Goal: Information Seeking & Learning: Understand process/instructions

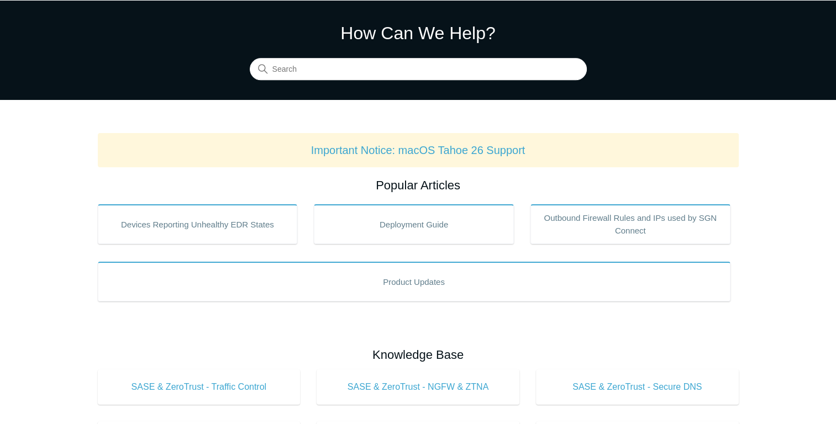
scroll to position [55, 0]
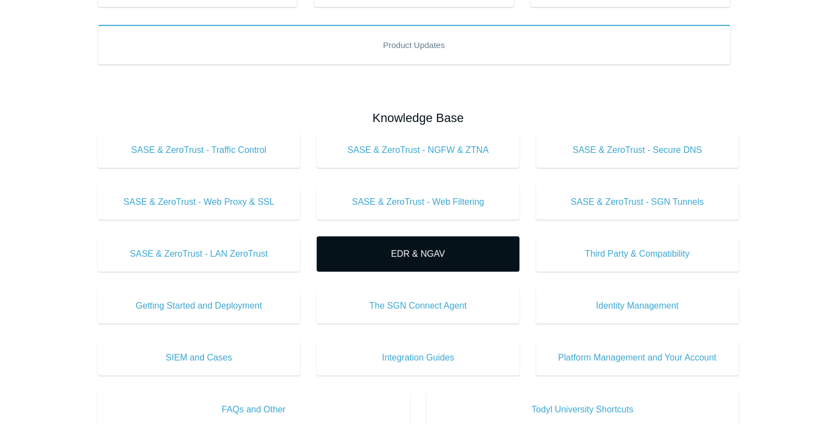
scroll to position [276, 0]
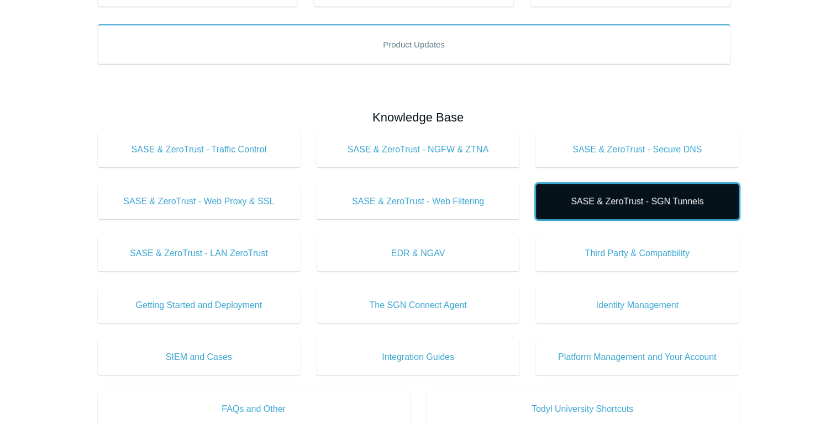
click at [597, 208] on link "SASE & ZeroTrust - SGN Tunnels" at bounding box center [637, 201] width 203 height 35
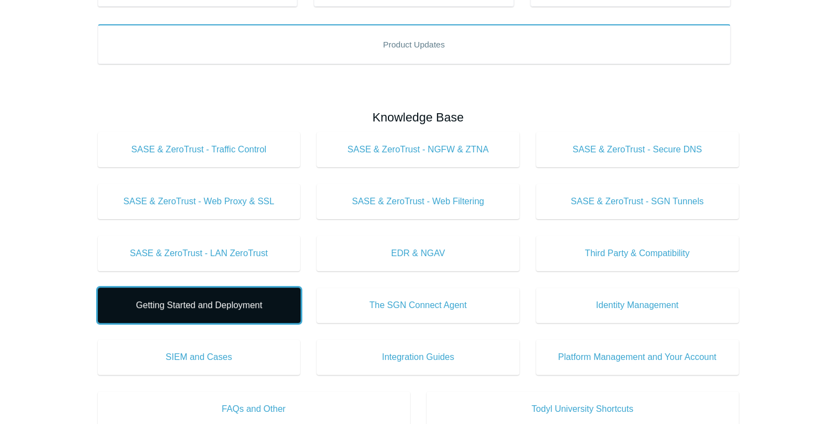
click at [253, 303] on span "Getting Started and Deployment" at bounding box center [199, 305] width 170 height 13
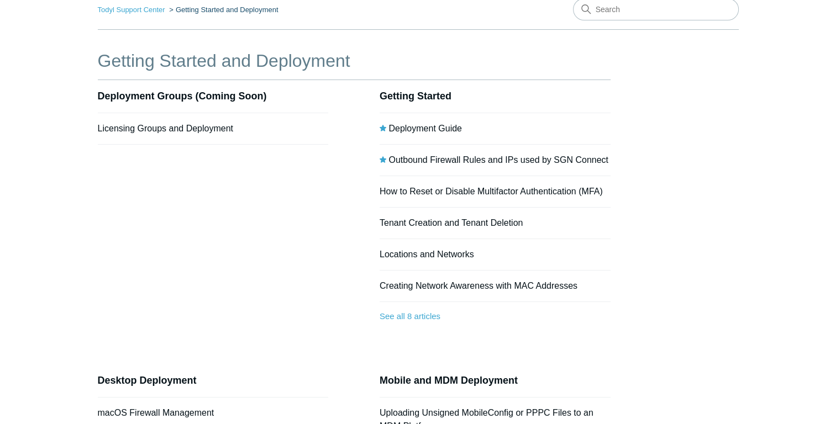
scroll to position [55, 0]
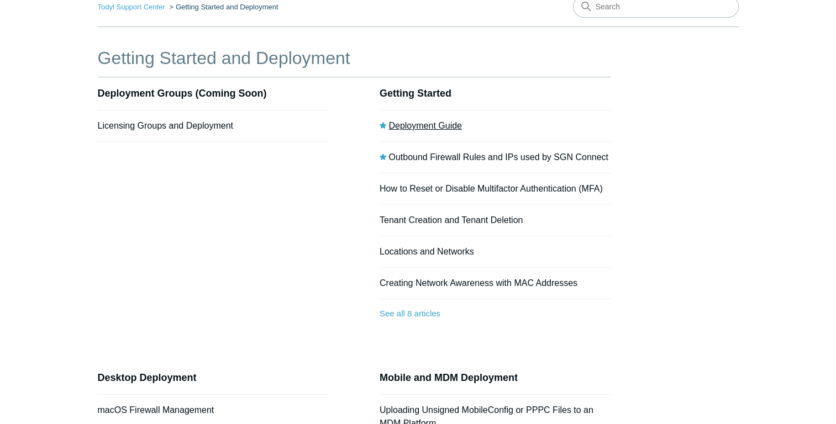
click at [437, 128] on link "Deployment Guide" at bounding box center [424, 125] width 73 height 9
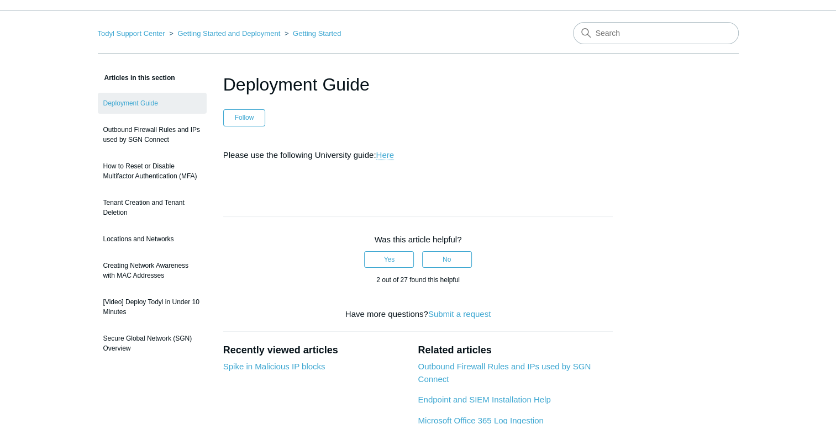
scroll to position [97, 0]
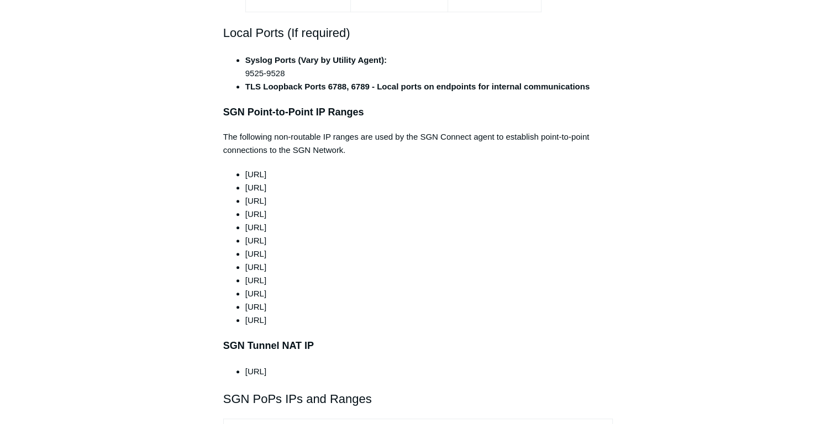
scroll to position [939, 0]
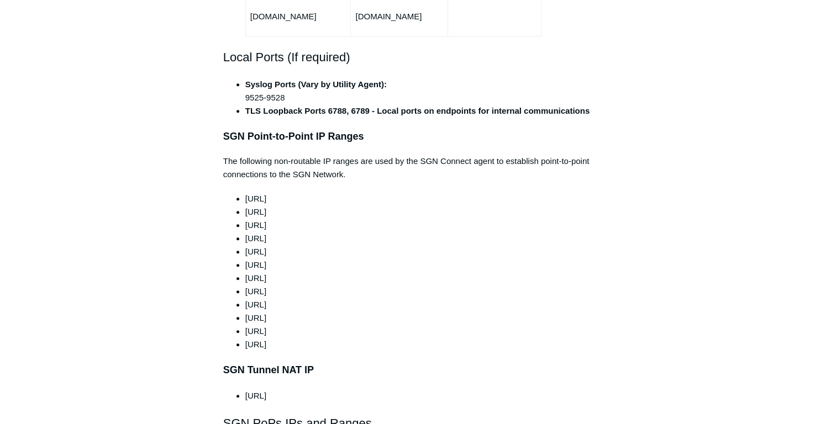
drag, startPoint x: 210, startPoint y: 107, endPoint x: 447, endPoint y: 313, distance: 314.1
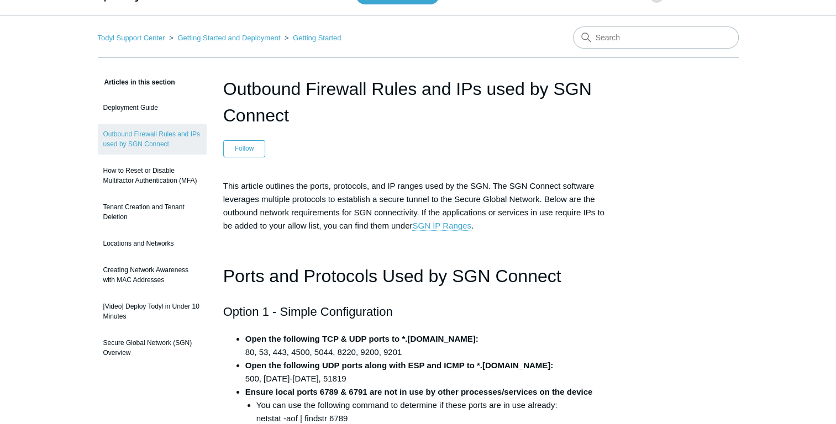
scroll to position [0, 0]
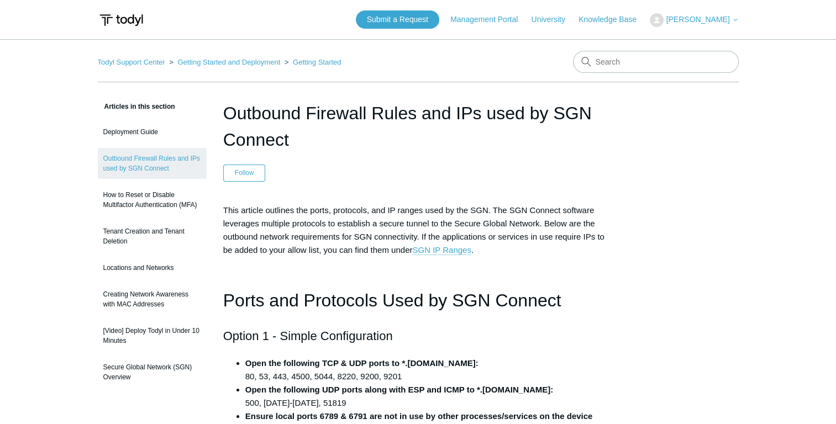
drag, startPoint x: 222, startPoint y: 110, endPoint x: 435, endPoint y: 180, distance: 224.0
drag, startPoint x: 435, startPoint y: 180, endPoint x: 445, endPoint y: 249, distance: 69.2
click at [445, 249] on link "SGN IP Ranges" at bounding box center [441, 250] width 59 height 10
click at [294, 157] on header "Outbound Firewall Rules and IPs used by SGN Connect Follow Not yet followed by …" at bounding box center [418, 141] width 390 height 82
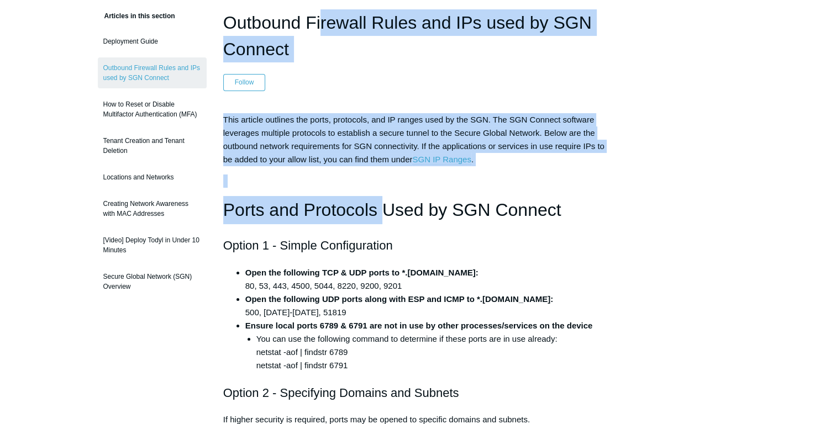
scroll to position [111, 0]
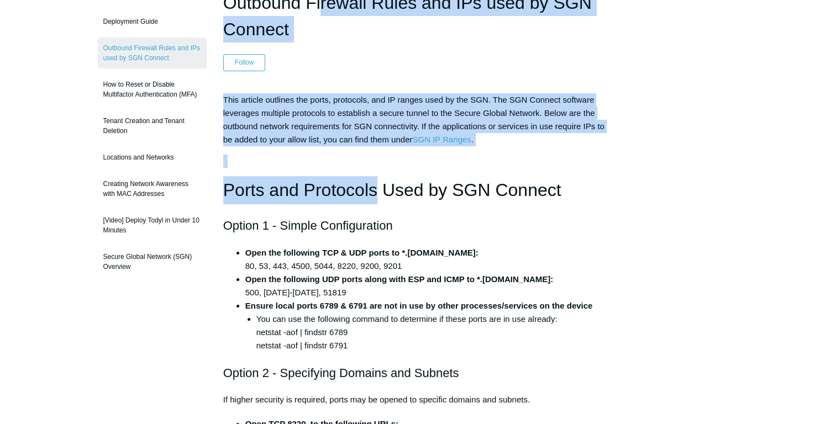
drag, startPoint x: 223, startPoint y: 113, endPoint x: 378, endPoint y: 184, distance: 171.1
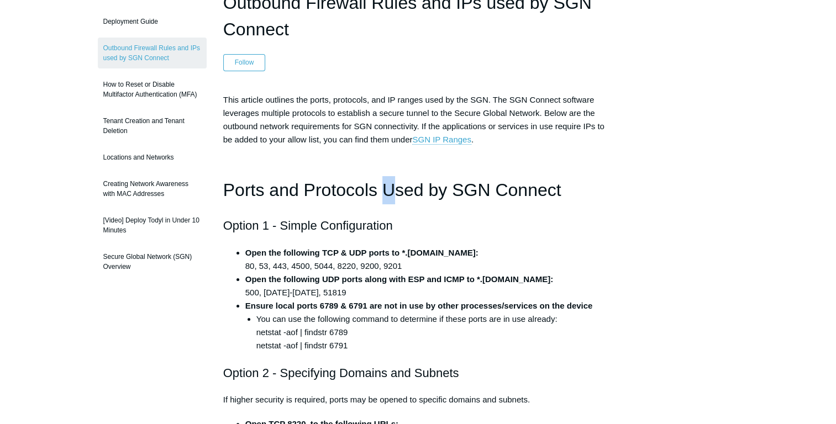
drag, startPoint x: 378, startPoint y: 184, endPoint x: 389, endPoint y: 202, distance: 20.6
click at [389, 202] on h1 "Ports and Protocols Used by SGN Connect" at bounding box center [418, 190] width 390 height 28
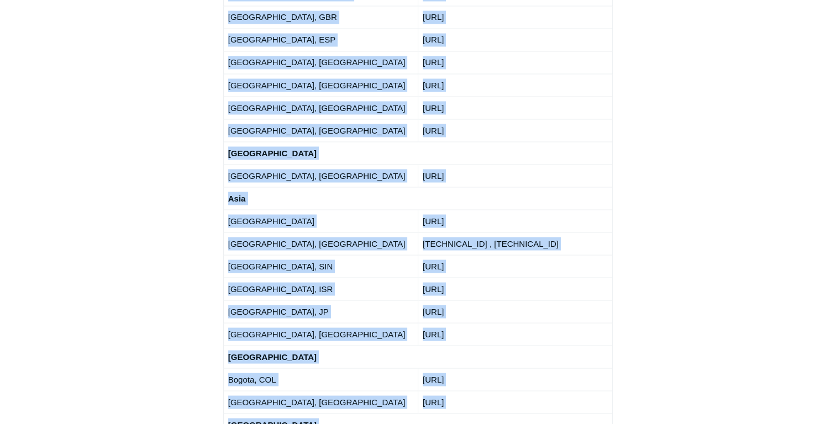
scroll to position [1989, 0]
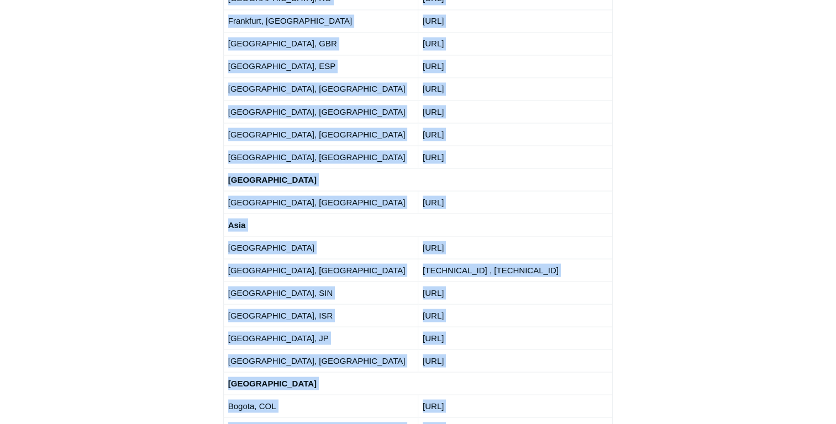
drag, startPoint x: 217, startPoint y: 188, endPoint x: 427, endPoint y: 263, distance: 223.0
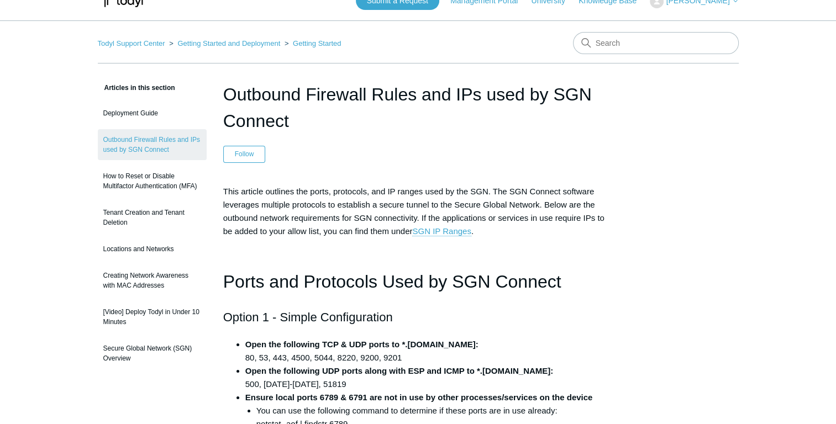
scroll to position [0, 0]
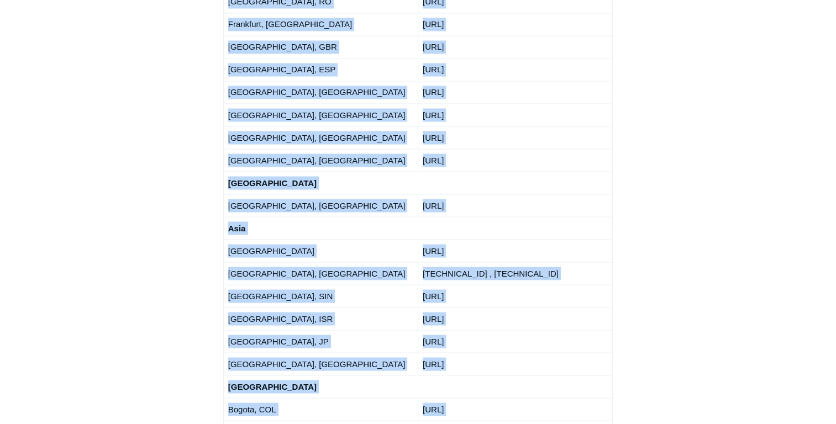
scroll to position [2044, 0]
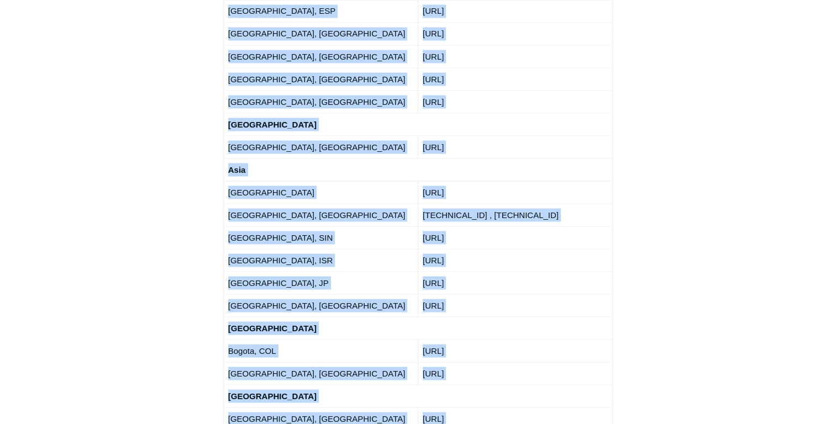
drag, startPoint x: 223, startPoint y: 118, endPoint x: 491, endPoint y: 219, distance: 285.9
drag, startPoint x: 491, startPoint y: 219, endPoint x: 450, endPoint y: 225, distance: 40.7
copy div "SGN PoPs IPs and Ranges North America Atlanta, GA USA 192.111.95.0/24 Ashburn, …"
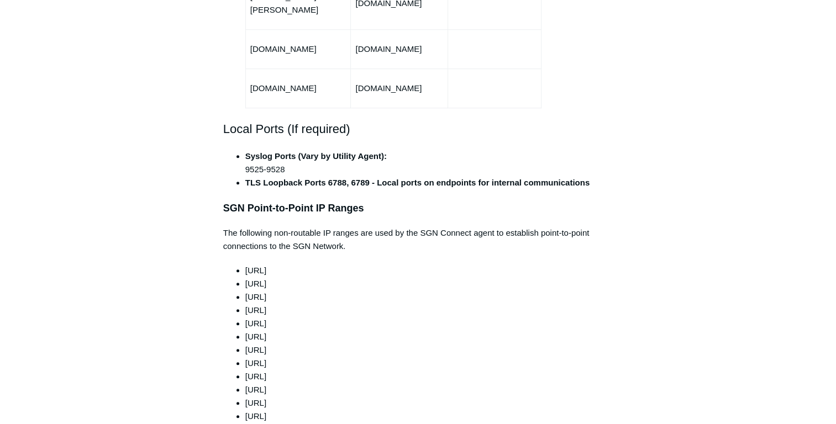
scroll to position [884, 0]
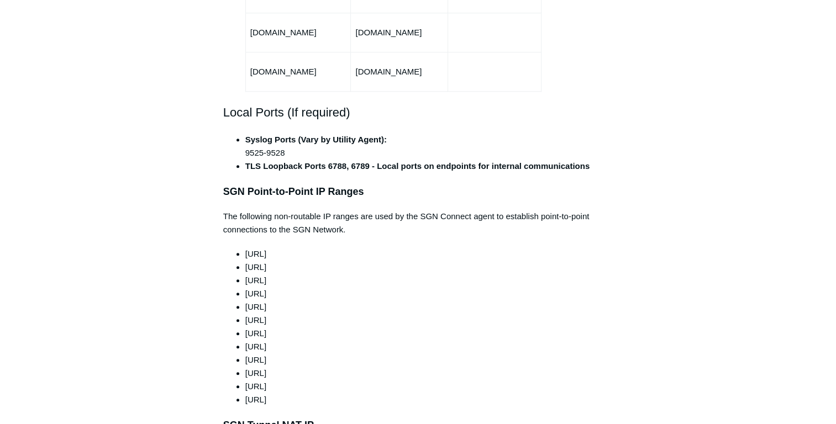
drag, startPoint x: 226, startPoint y: 218, endPoint x: 358, endPoint y: 367, distance: 198.9
copy ul "100.64.0.0/10 165.15.0.0/24 165.15.1.0/24 165.15.2.0/24 165.15.3.0/24 165.15.4.…"
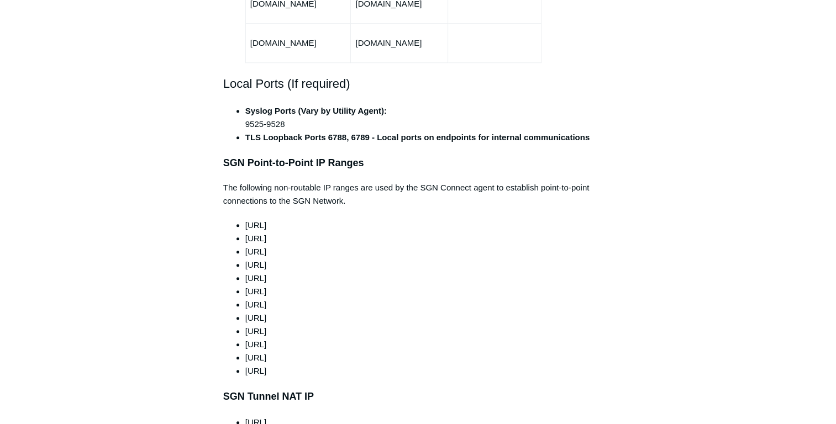
scroll to position [939, 0]
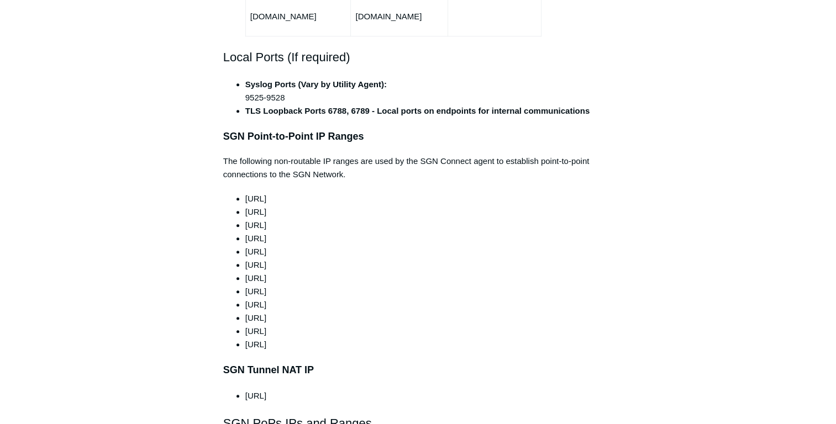
click at [345, 312] on li "198.51.100.0/24" at bounding box center [429, 318] width 368 height 13
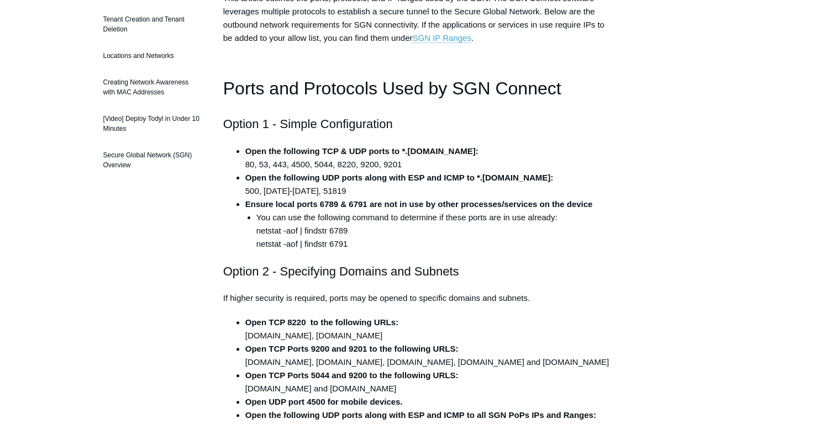
scroll to position [187, 0]
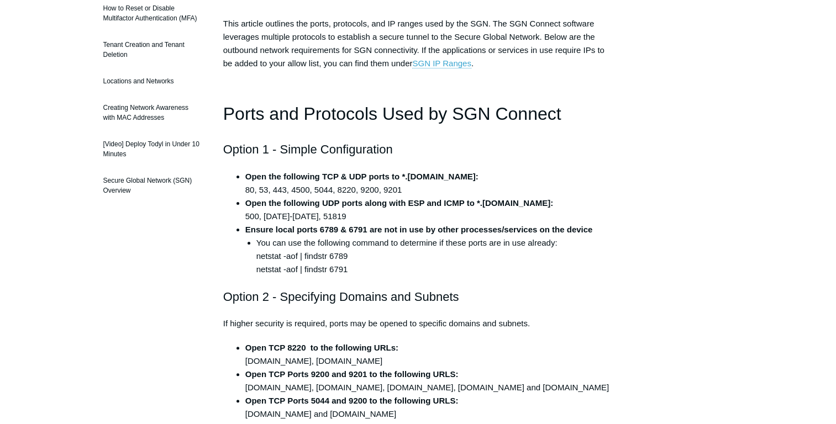
drag, startPoint x: 320, startPoint y: 318, endPoint x: 224, endPoint y: 113, distance: 226.7
click at [330, 213] on li "Open the following UDP ports along with ESP and ICMP to *.todyl.com: 500, 1194-…" at bounding box center [429, 210] width 368 height 27
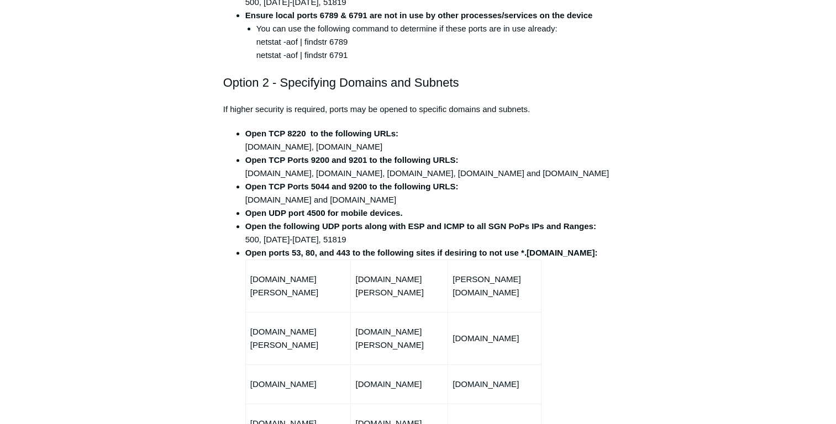
scroll to position [408, 0]
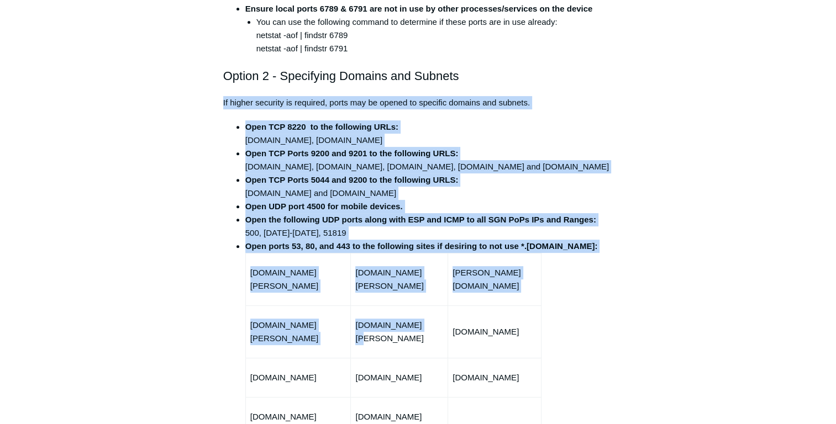
drag, startPoint x: 219, startPoint y: 102, endPoint x: 416, endPoint y: 331, distance: 301.8
drag, startPoint x: 416, startPoint y: 331, endPoint x: 280, endPoint y: 135, distance: 237.9
click at [280, 135] on li "Open TCP 8220 to the following URLs: fleet-wr.todyl.com, fleet-01.todyl.com" at bounding box center [429, 133] width 368 height 27
click at [245, 122] on li "Open TCP 8220 to the following URLs: fleet-wr.todyl.com, fleet-01.todyl.com" at bounding box center [429, 133] width 368 height 27
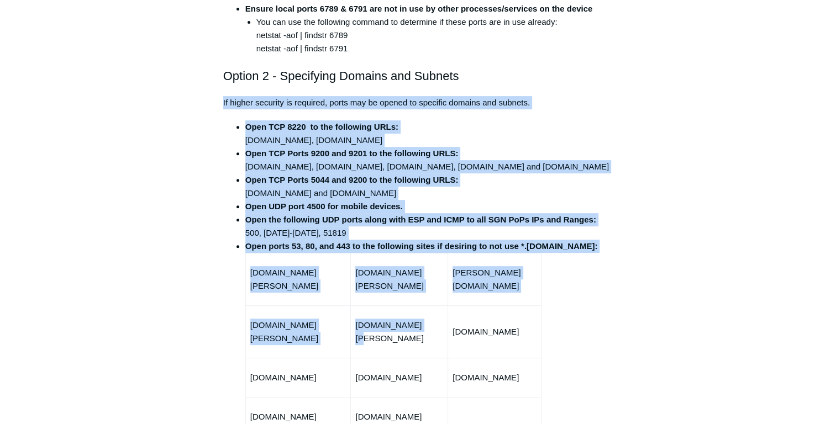
click at [228, 103] on p "If higher security is required, ports may be opened to specific domains and sub…" at bounding box center [418, 102] width 390 height 13
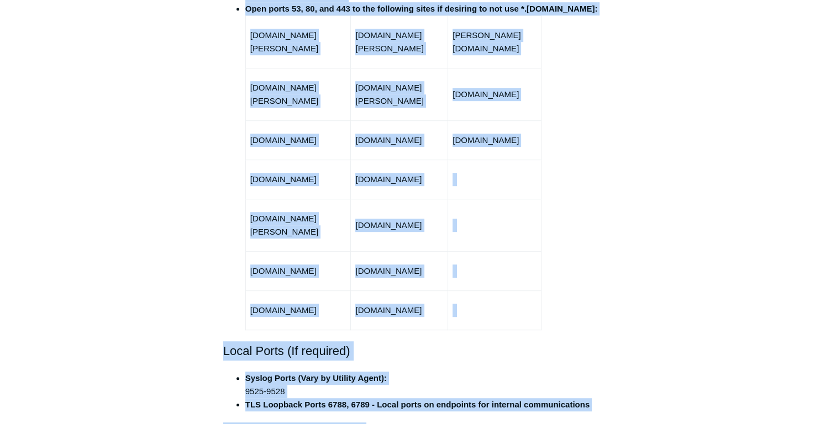
scroll to position [861, 0]
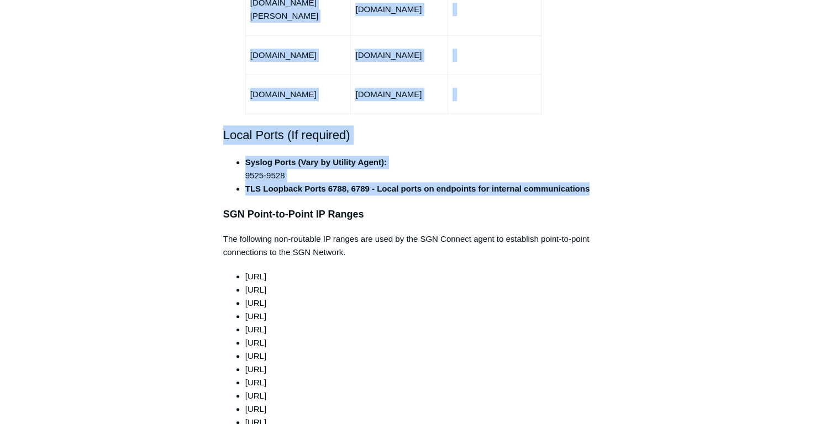
drag, startPoint x: 246, startPoint y: 124, endPoint x: 610, endPoint y: 162, distance: 366.2
copy div "Open TCP 8220 to the following URLs: fleet-wr.todyl.com, fleet-01.todyl.com Ope…"
click at [416, 156] on li "Syslog Ports (Vary by Utility Agent): 9525-9528" at bounding box center [429, 169] width 368 height 27
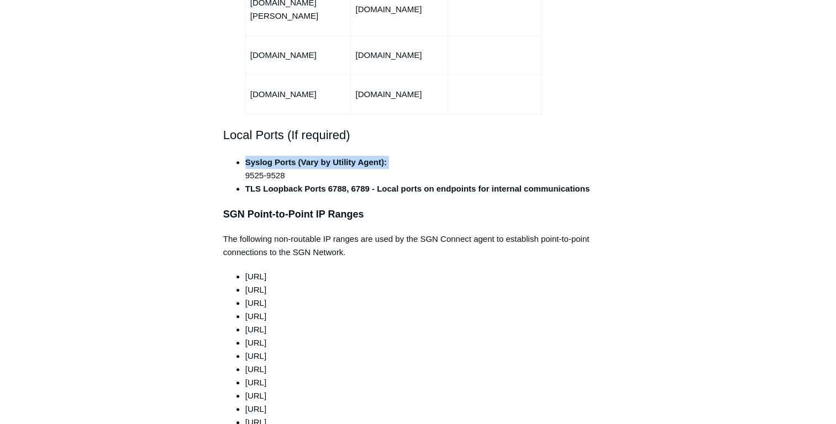
click at [416, 156] on li "Syslog Ports (Vary by Utility Agent): 9525-9528" at bounding box center [429, 169] width 368 height 27
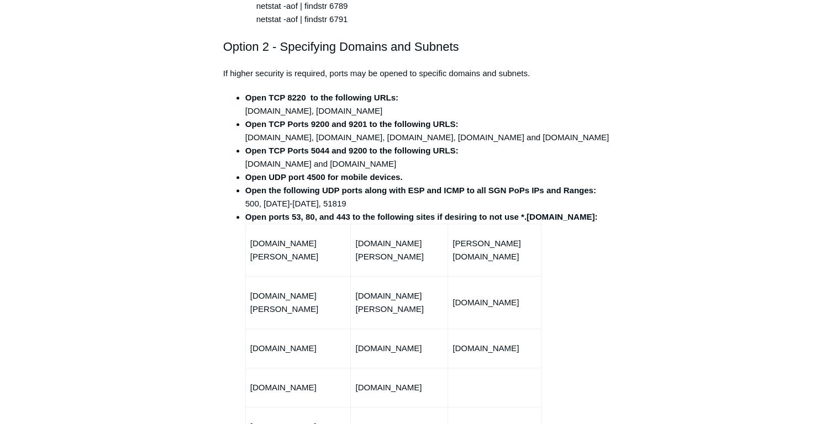
scroll to position [419, 0]
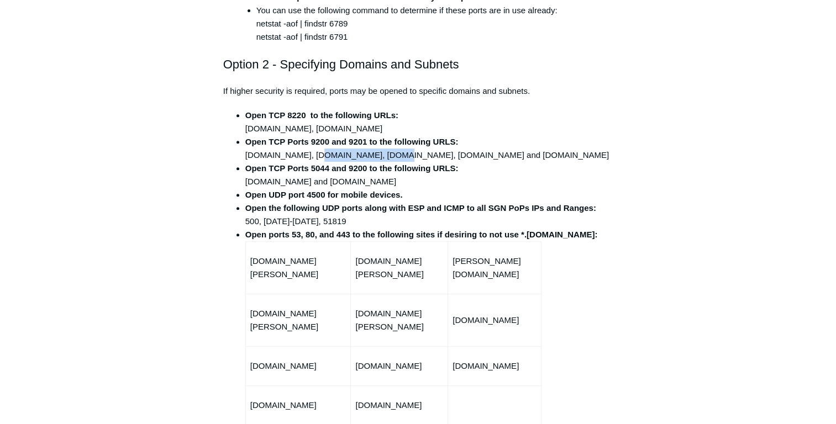
drag, startPoint x: 307, startPoint y: 153, endPoint x: 370, endPoint y: 157, distance: 62.6
click at [370, 157] on li "Open TCP Ports 9200 and 9201 to the following URLS: siemv2.todyl.net, 1.fleet.t…" at bounding box center [429, 148] width 368 height 27
copy li "1.fleet.todyl.com"
click at [477, 174] on li "Open TCP Ports 5044 and 9200 to the following URLS: stasher.todyl.com and stash…" at bounding box center [429, 175] width 368 height 27
drag, startPoint x: 312, startPoint y: 153, endPoint x: 336, endPoint y: 155, distance: 23.9
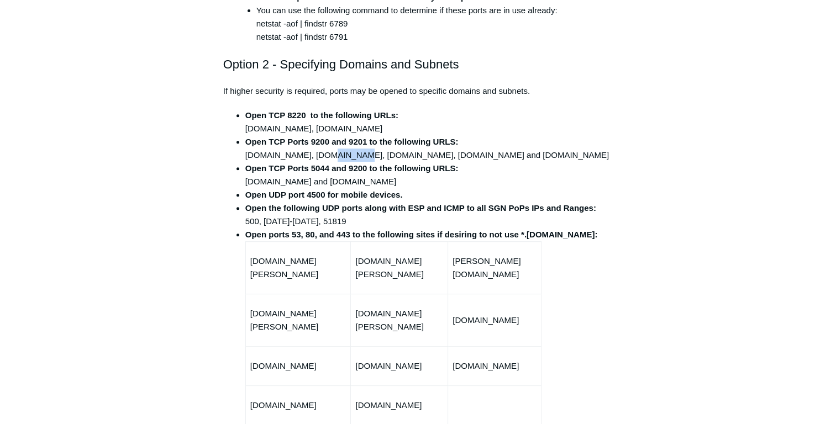
click at [336, 155] on li "Open TCP Ports 9200 and 9201 to the following URLS: siemv2.todyl.net, 1.fleet.t…" at bounding box center [429, 148] width 368 height 27
drag, startPoint x: 336, startPoint y: 155, endPoint x: 370, endPoint y: 155, distance: 33.7
click at [370, 155] on li "Open TCP Ports 9200 and 9201 to the following URLS: siemv2.todyl.net, 1.fleet.t…" at bounding box center [429, 148] width 368 height 27
copy li "1.fleet.todyl.com"
drag, startPoint x: 314, startPoint y: 126, endPoint x: 389, endPoint y: 127, distance: 74.6
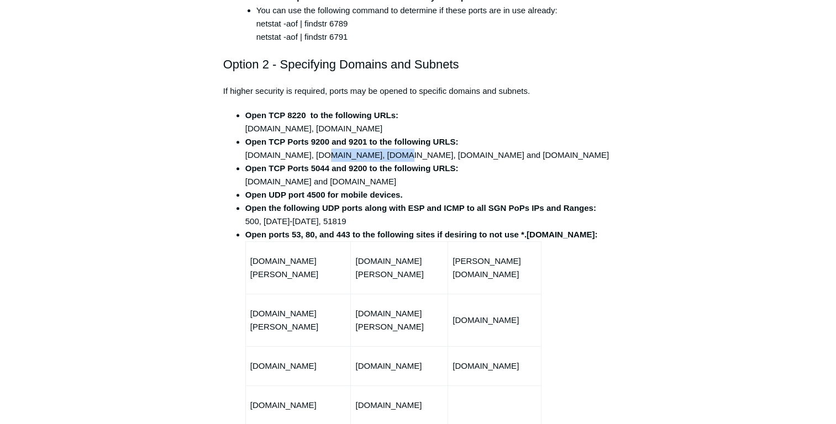
click at [389, 127] on li "Open TCP 8220 to the following URLs: fleet-wr.todyl.com, fleet-01.todyl.com" at bounding box center [429, 122] width 368 height 27
copy li "fleet-01.todyl.com"
drag, startPoint x: 451, startPoint y: 153, endPoint x: 508, endPoint y: 153, distance: 56.4
click at [508, 153] on li "Open TCP Ports 9200 and 9201 to the following URLS: siemv2.todyl.net, 1.fleet.t…" at bounding box center [429, 148] width 368 height 27
drag, startPoint x: 292, startPoint y: 149, endPoint x: 341, endPoint y: 150, distance: 49.7
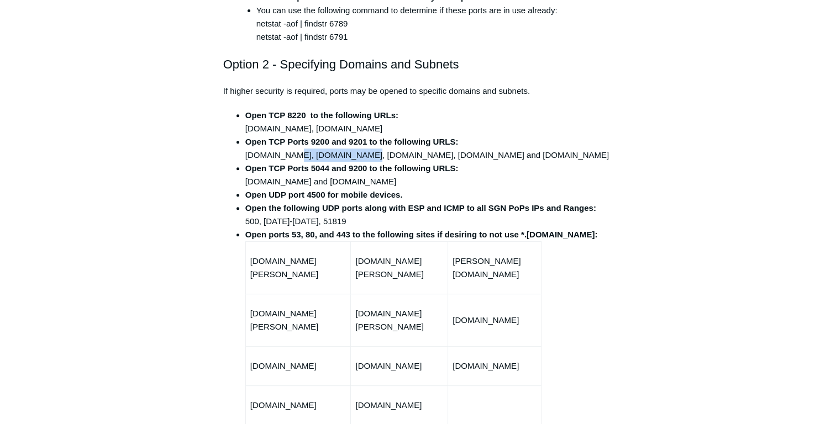
click at [341, 150] on li "Open TCP Ports 9200 and 9201 to the following URLS: siemv2.todyl.net, 1.fleet.t…" at bounding box center [429, 148] width 368 height 27
drag, startPoint x: 341, startPoint y: 150, endPoint x: 281, endPoint y: 157, distance: 61.1
click at [281, 157] on li "Open TCP Ports 9200 and 9201 to the following URLS: siemv2.todyl.net, 1.fleet.t…" at bounding box center [429, 148] width 368 height 27
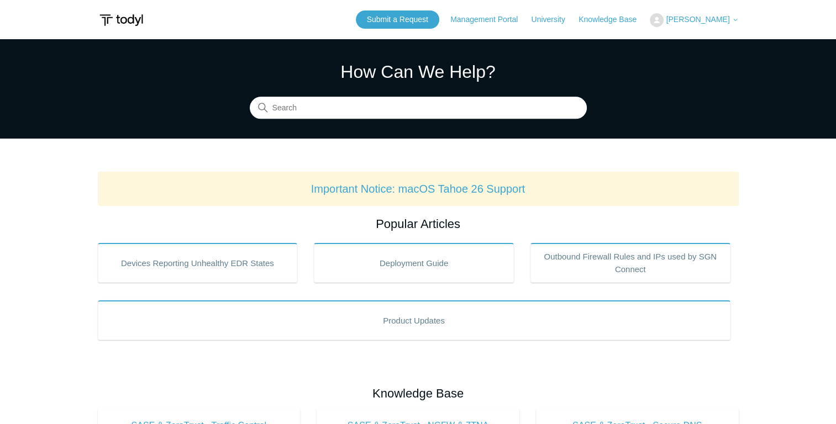
click at [418, 114] on input "Search" at bounding box center [418, 108] width 337 height 22
type input "how to assign license"
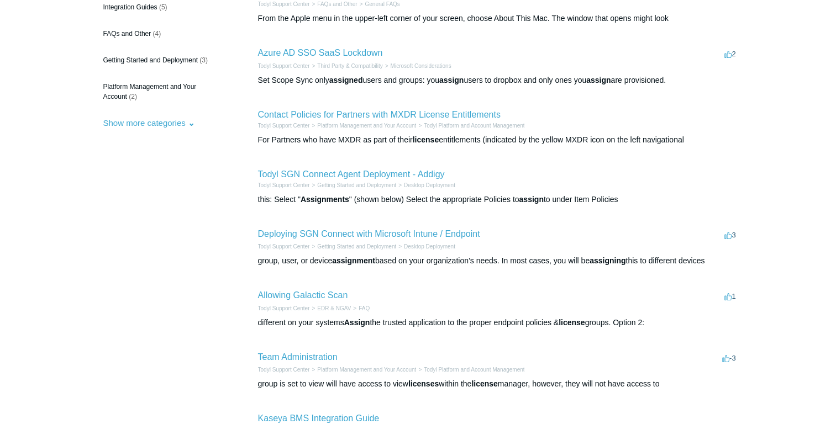
scroll to position [166, 0]
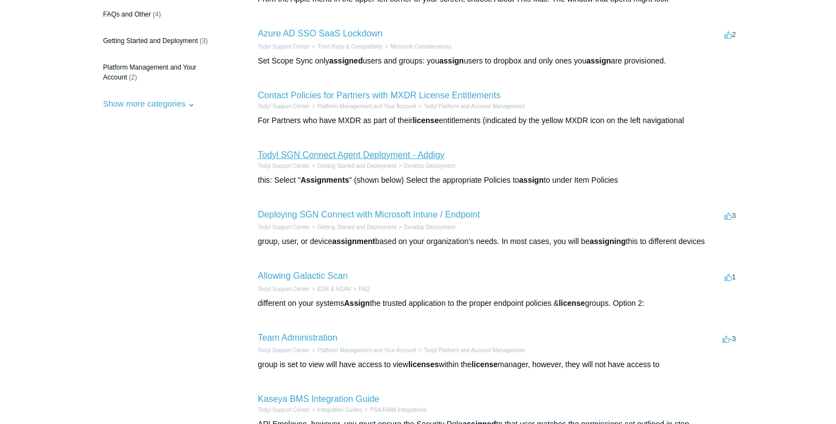
click at [343, 155] on link "Todyl SGN Connect Agent Deployment - Addigy" at bounding box center [351, 154] width 187 height 9
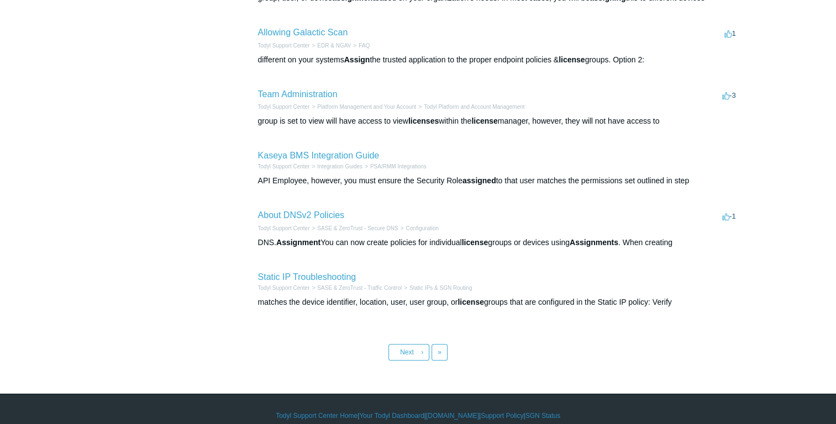
scroll to position [422, 0]
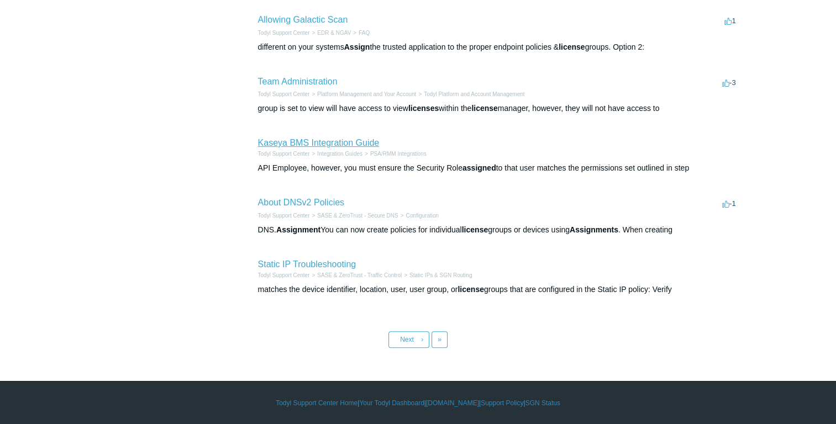
click at [350, 143] on link "Kaseya BMS Integration Guide" at bounding box center [319, 142] width 122 height 9
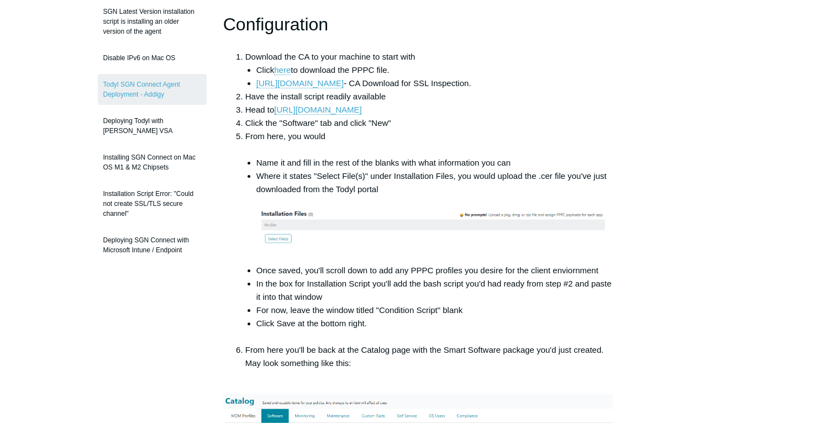
scroll to position [221, 0]
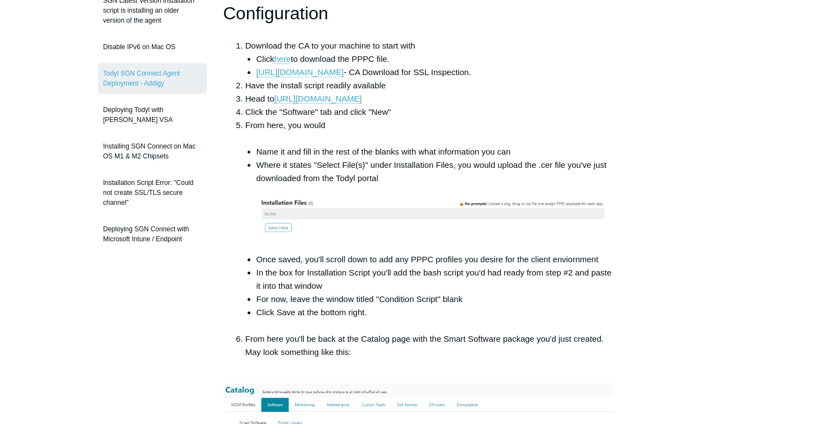
click at [474, 140] on li "From here, you would Name it and fill in the rest of the blanks with what infor…" at bounding box center [429, 226] width 368 height 214
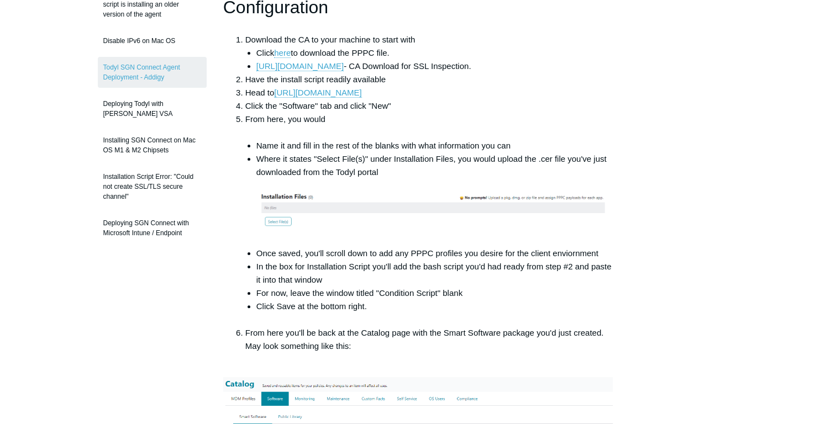
scroll to position [111, 0]
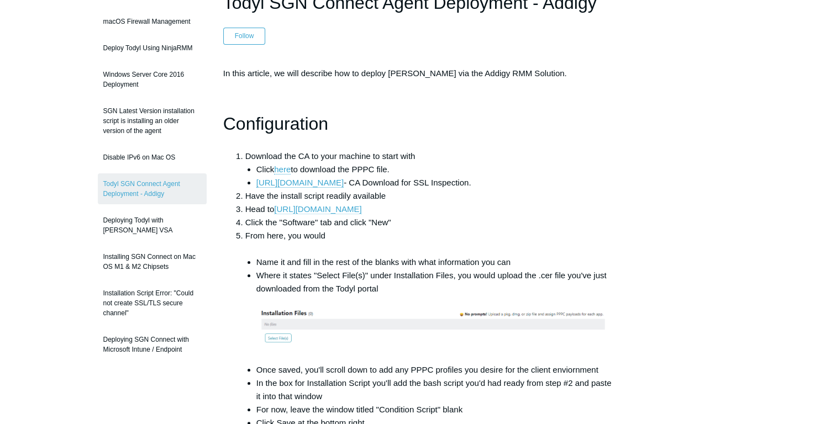
click at [361, 208] on link "https://app.addigy.com/catalog/software" at bounding box center [317, 209] width 87 height 10
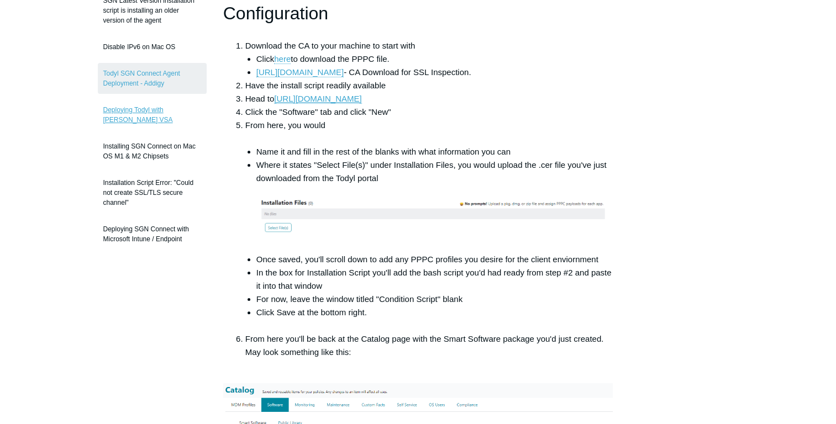
scroll to position [221, 0]
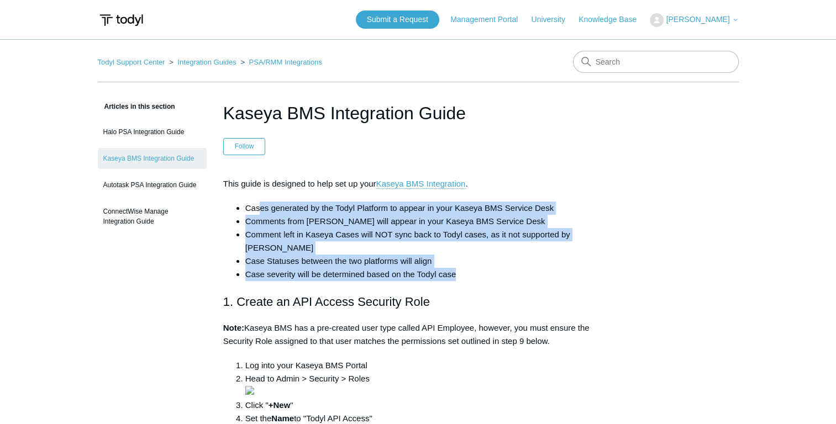
drag, startPoint x: 259, startPoint y: 209, endPoint x: 537, endPoint y: 258, distance: 282.2
click at [537, 258] on ul "Cases generated by the Todyl Platform to appear in your Kaseya BMS Service Desk…" at bounding box center [423, 242] width 379 height 80
drag, startPoint x: 537, startPoint y: 258, endPoint x: 481, endPoint y: 246, distance: 57.0
click at [481, 255] on li "Case Statuses between the two platforms will align" at bounding box center [429, 261] width 368 height 13
click at [434, 182] on link "Kaseya BMS Integration" at bounding box center [421, 184] width 90 height 10
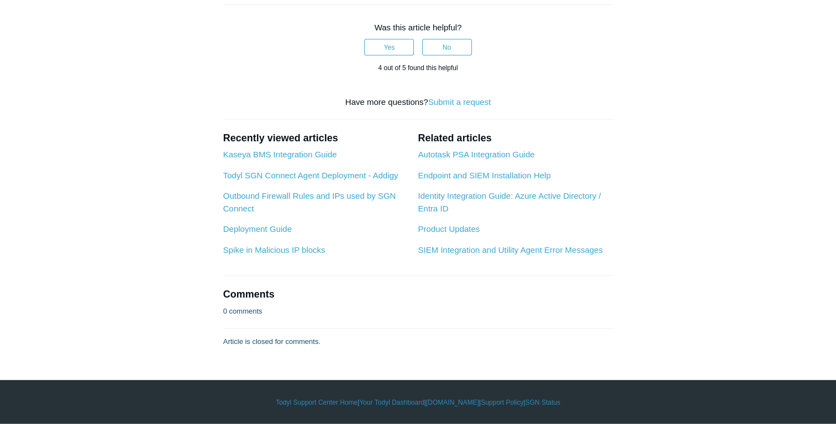
scroll to position [4034, 0]
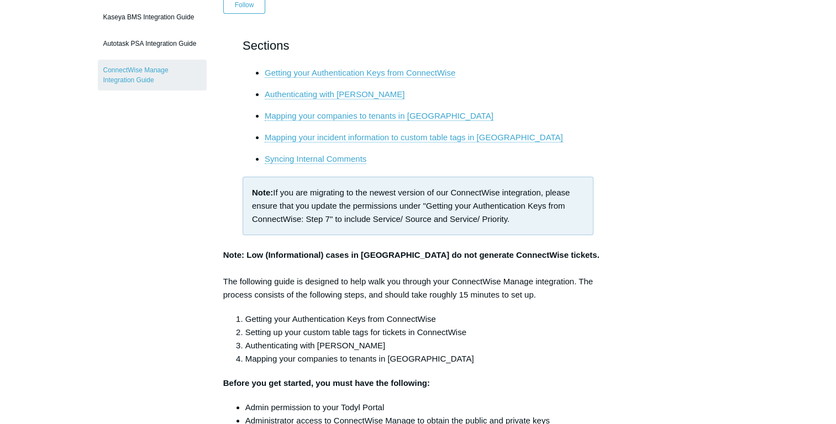
scroll to position [166, 0]
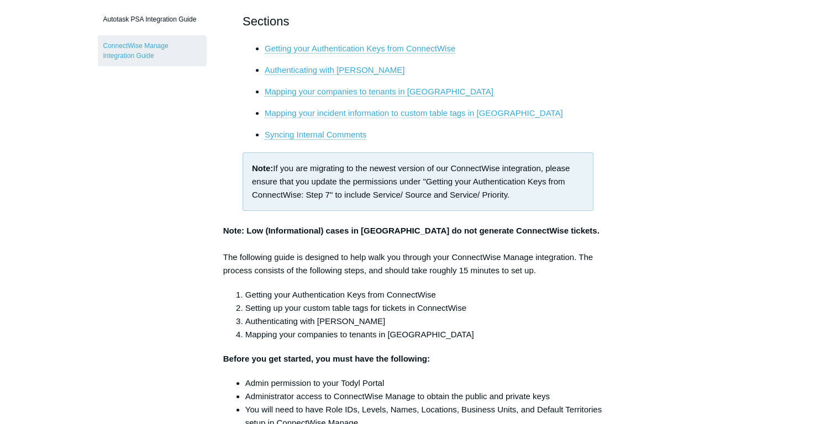
click at [376, 111] on link "Mapping your incident information to custom table tags in [GEOGRAPHIC_DATA]" at bounding box center [414, 113] width 298 height 10
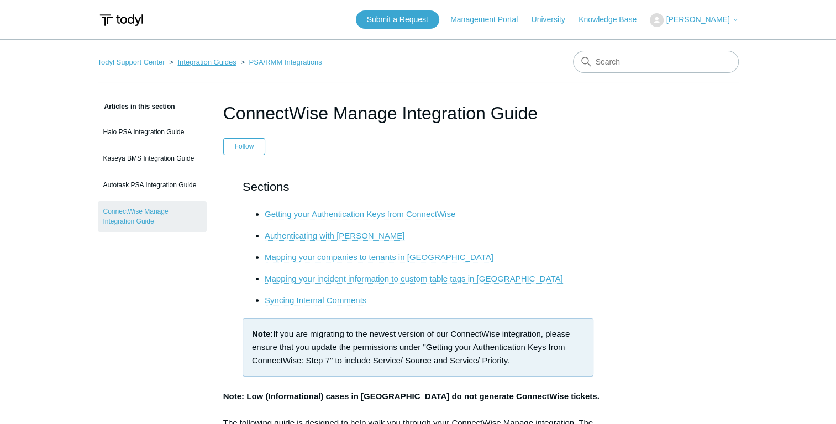
click at [221, 62] on link "Integration Guides" at bounding box center [206, 62] width 59 height 8
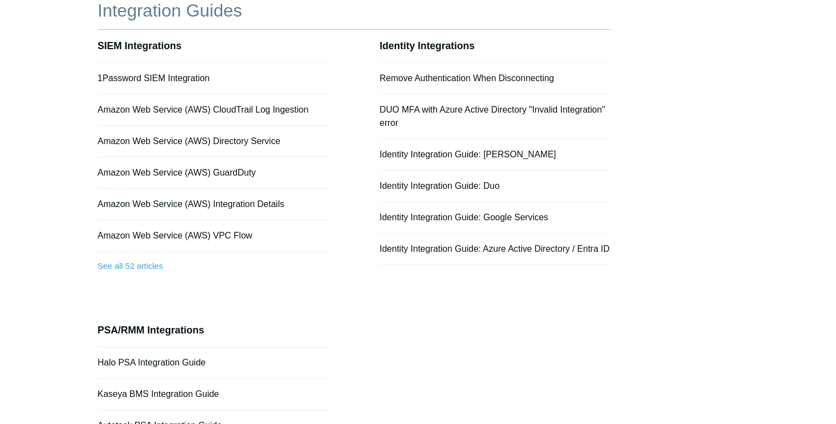
scroll to position [39, 0]
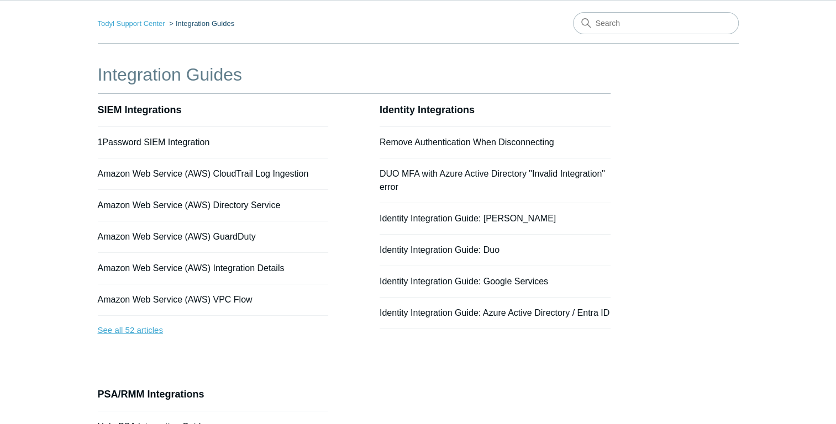
click at [154, 331] on link "See all 52 articles" at bounding box center [213, 330] width 231 height 29
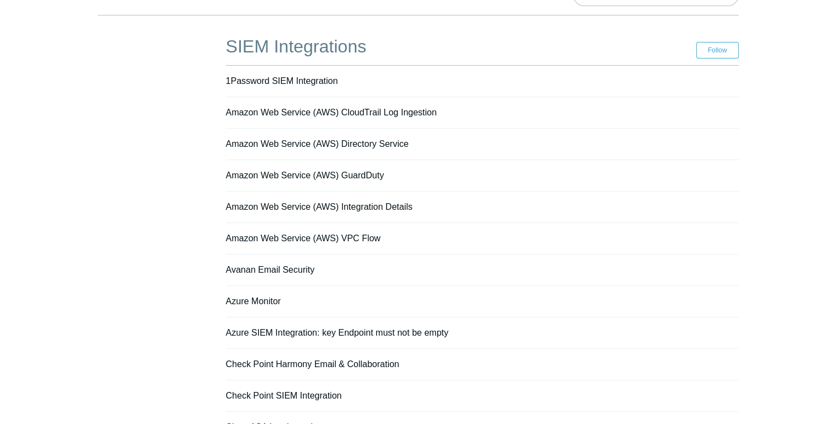
scroll to position [55, 0]
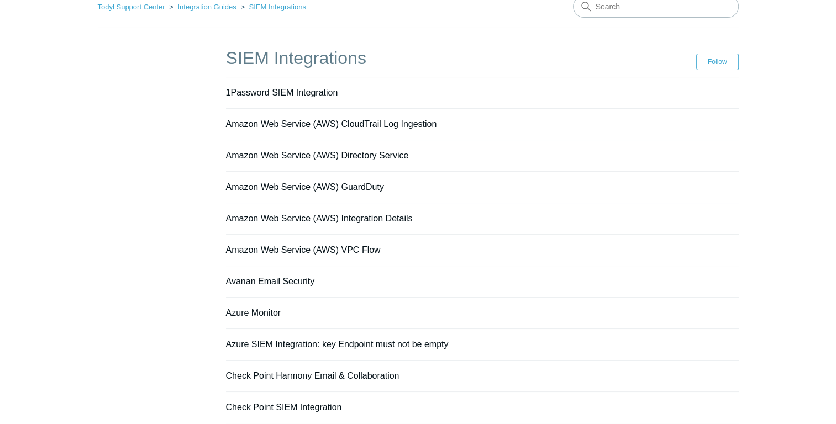
drag, startPoint x: 265, startPoint y: 314, endPoint x: 80, endPoint y: 160, distance: 240.9
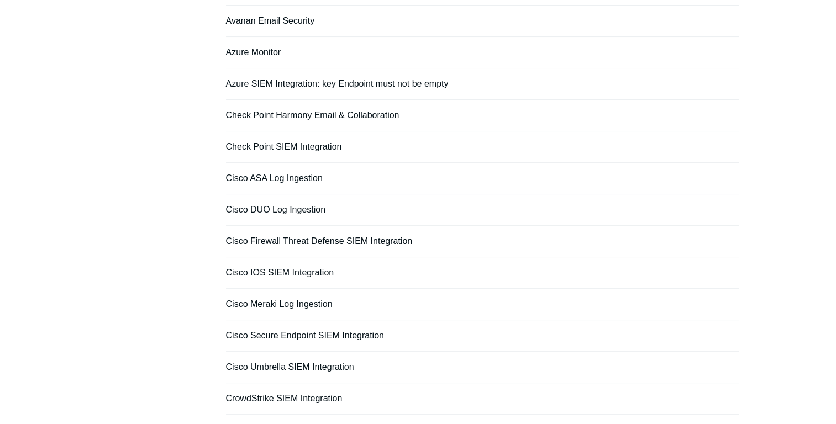
scroll to position [387, 0]
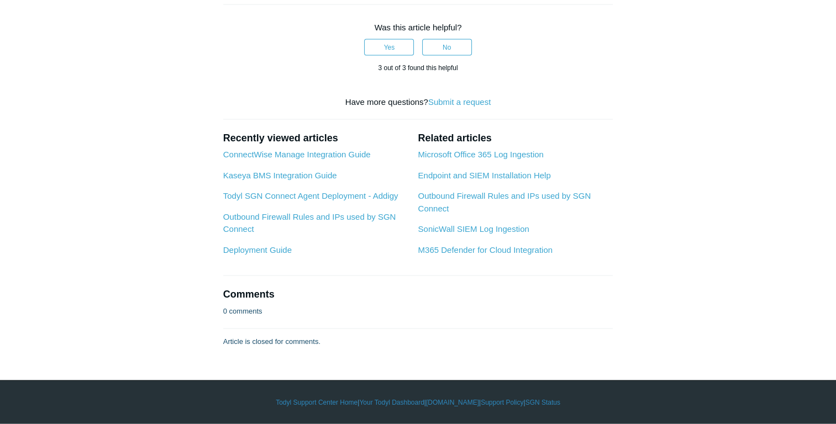
scroll to position [5470, 0]
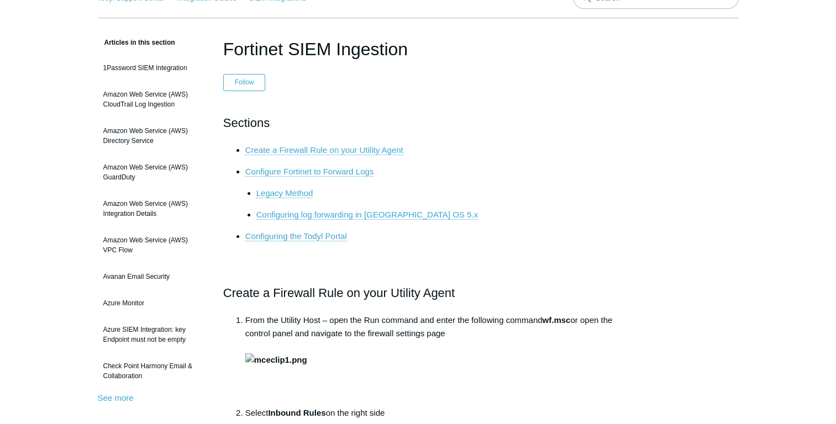
scroll to position [0, 0]
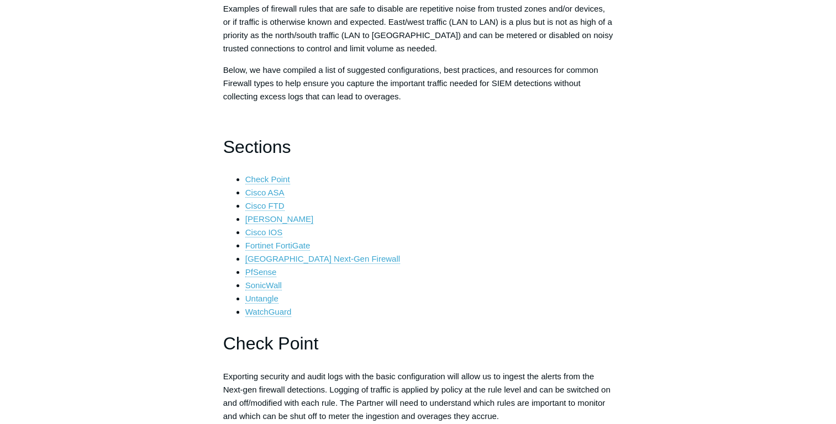
scroll to position [221, 0]
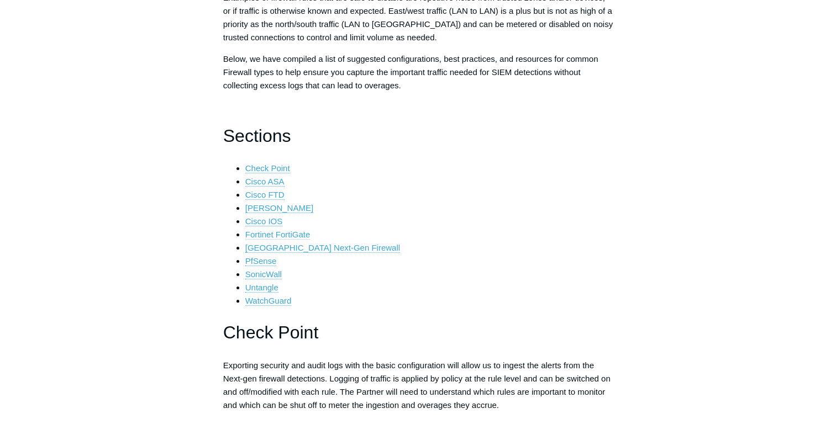
click at [294, 234] on link "Fortinet FortiGate" at bounding box center [277, 235] width 65 height 10
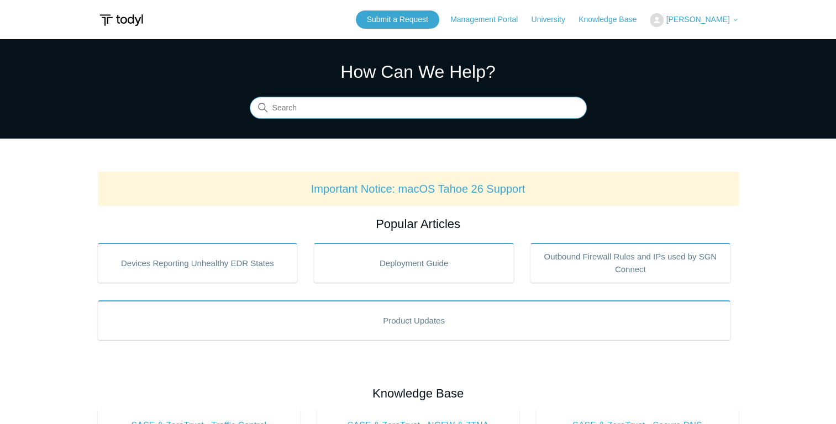
click at [406, 105] on input "Search" at bounding box center [418, 108] width 337 height 22
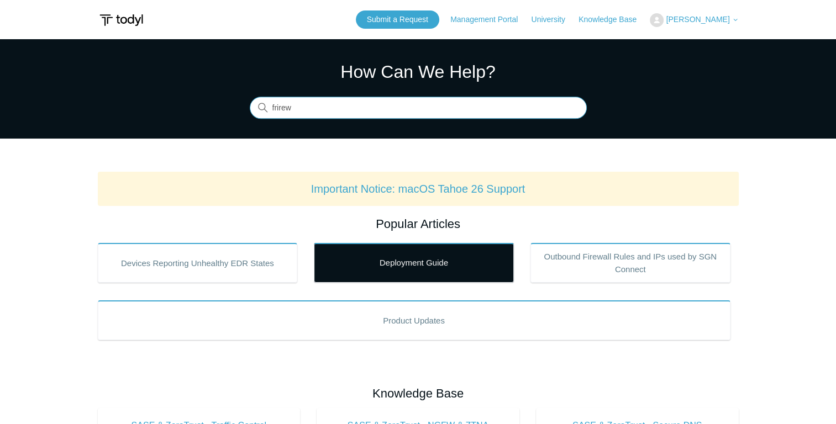
type input "frirew"
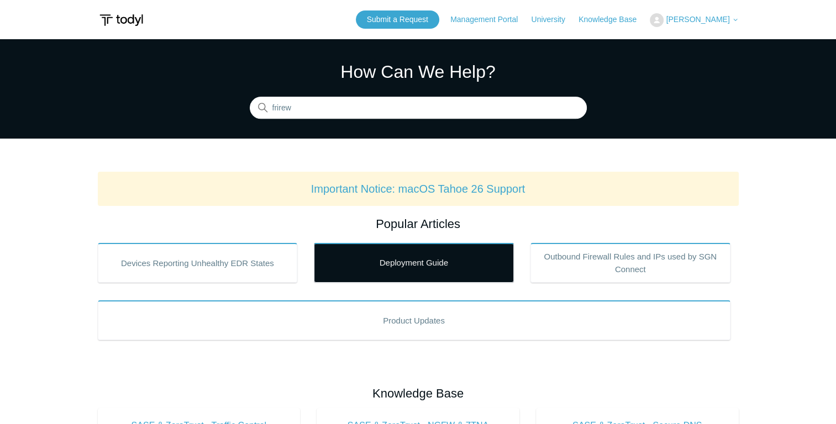
click at [429, 262] on link "Deployment Guide" at bounding box center [414, 263] width 200 height 40
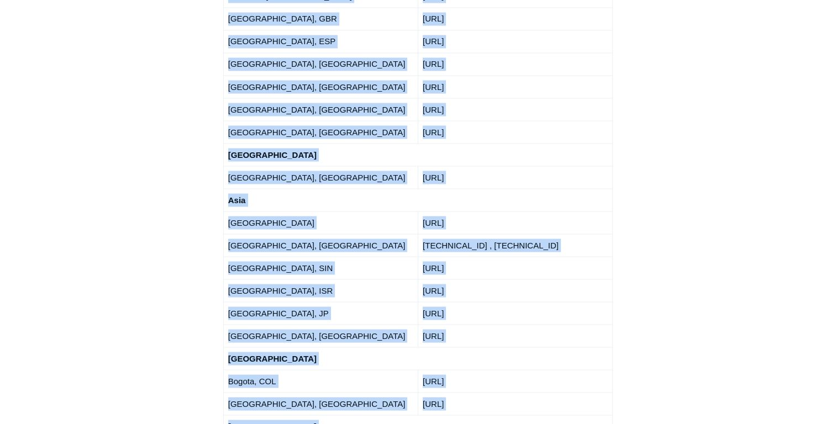
scroll to position [1989, 0]
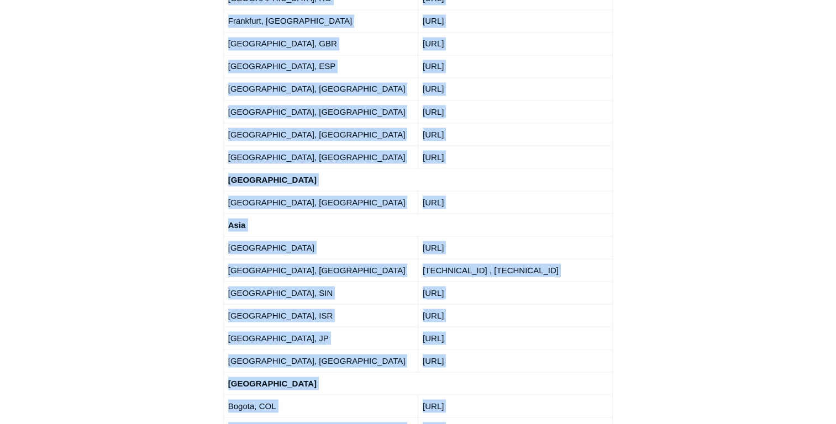
drag, startPoint x: 222, startPoint y: 169, endPoint x: 501, endPoint y: 278, distance: 300.2
copy div "LOR IpSu DOl sit Ametco Adipi Elitsed Doeiusm, TE INC 341.572.41.8/63 Utlabor, …"
